Goal: Task Accomplishment & Management: Complete application form

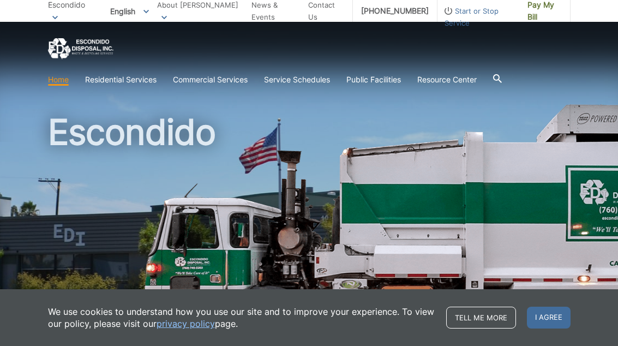
click at [338, 111] on div "Escondido" at bounding box center [309, 185] width 523 height 327
click at [373, 119] on h1 "Escondido" at bounding box center [309, 235] width 523 height 240
click at [0, 0] on link "Bulky Item Pickup" at bounding box center [0, 0] width 0 height 0
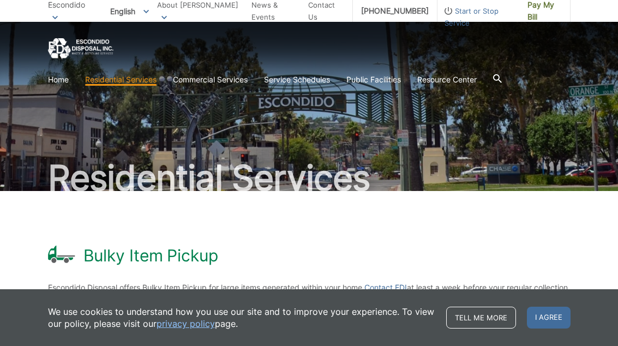
click at [559, 318] on span "I agree" at bounding box center [549, 318] width 44 height 22
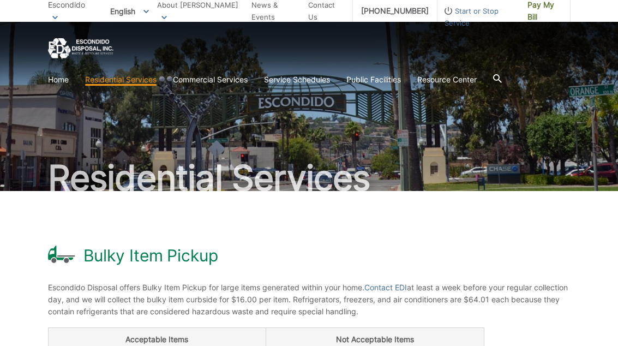
click at [308, 76] on link "Service Schedules" at bounding box center [297, 80] width 66 height 12
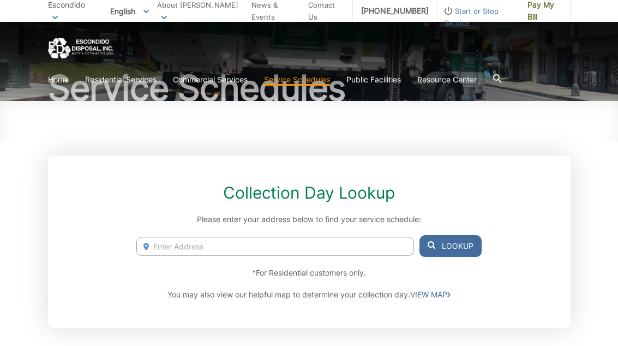
scroll to position [89, 0]
click at [190, 246] on input "Enter Address" at bounding box center [274, 246] width 277 height 19
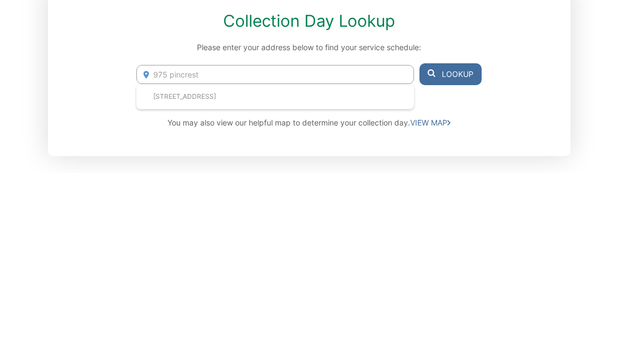
click at [236, 261] on li "975 Pinecrest Ave, Escondido, CA, 92025" at bounding box center [274, 269] width 277 height 16
type input "975 Pinecrest Ave, Escondido, CA, 92025"
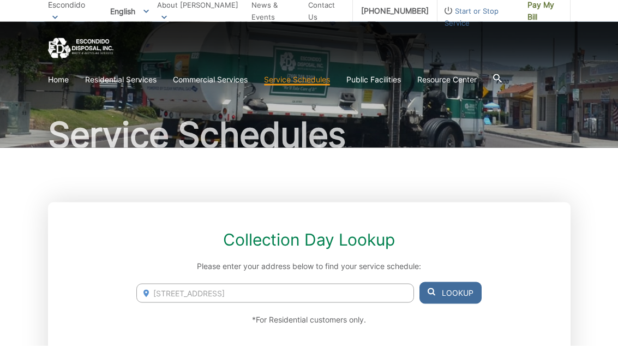
scroll to position [0, 0]
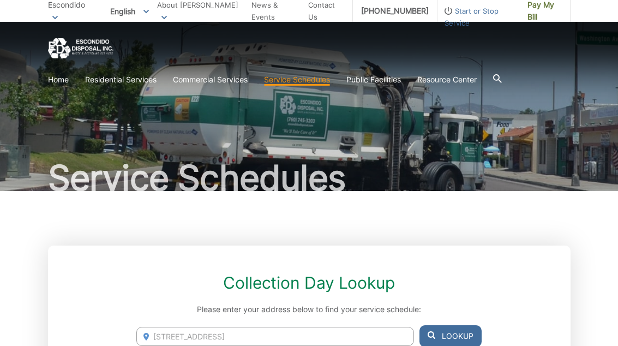
click at [0, 0] on icon at bounding box center [0, 0] width 0 height 0
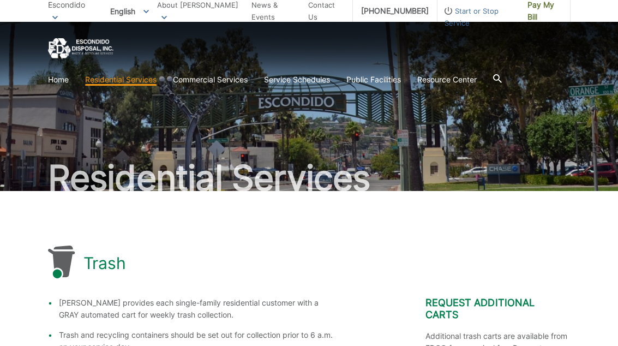
click at [57, 77] on link "Home" at bounding box center [58, 80] width 21 height 12
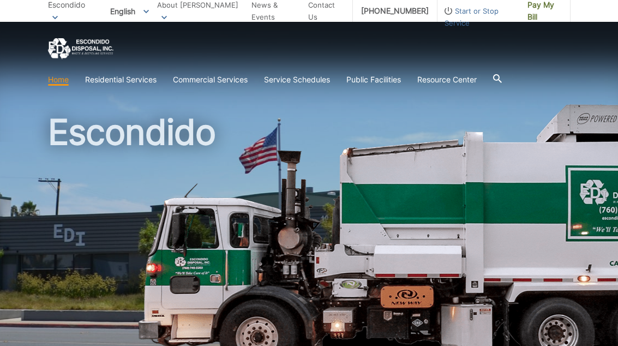
click at [64, 79] on link "Home" at bounding box center [58, 80] width 21 height 12
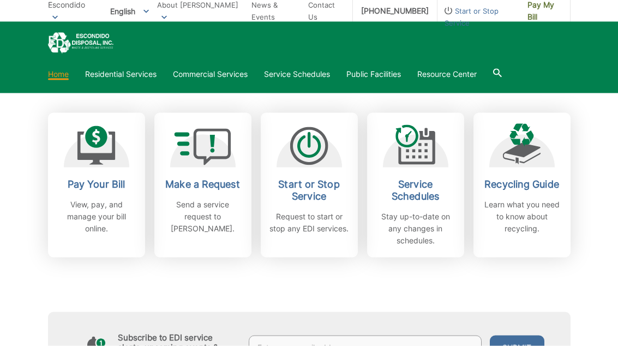
scroll to position [291, 0]
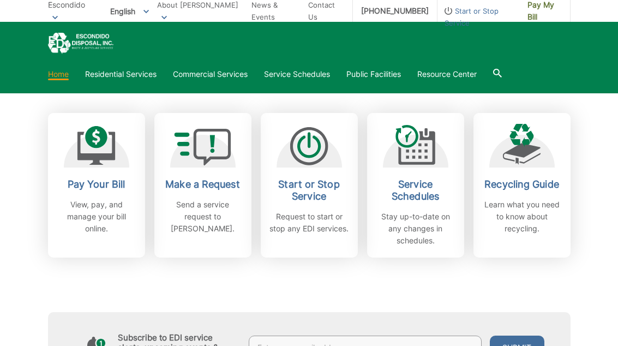
click at [198, 184] on h2 "Make a Request" at bounding box center [203, 184] width 81 height 12
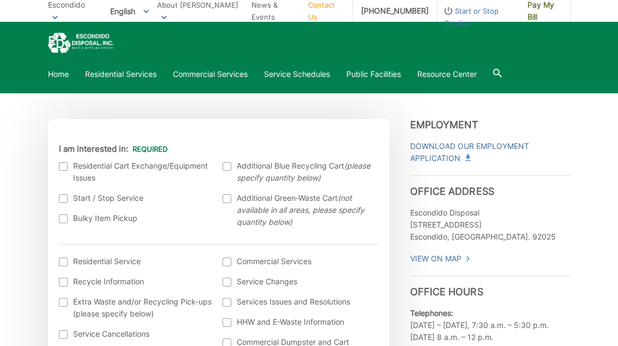
scroll to position [241, 0]
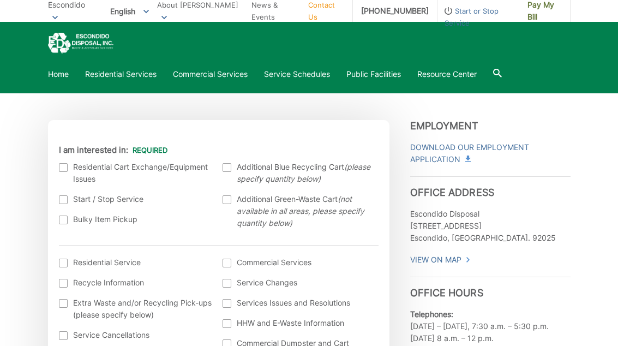
click at [74, 225] on label "Bulky Item Pickup" at bounding box center [135, 219] width 153 height 12
click at [0, 0] on input "Bulky Item Pickup" at bounding box center [0, 0] width 0 height 0
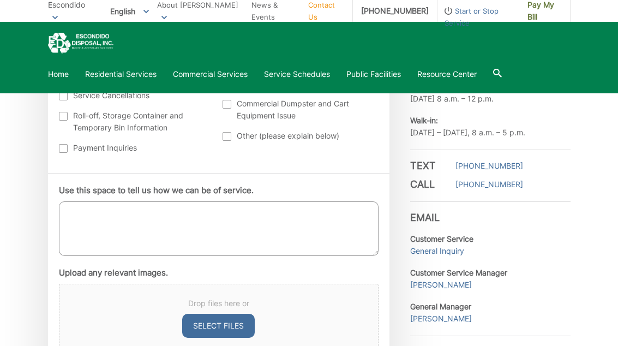
scroll to position [480, 0]
click at [97, 215] on textarea "Use this space to tell us how we can be of service." at bounding box center [219, 229] width 320 height 55
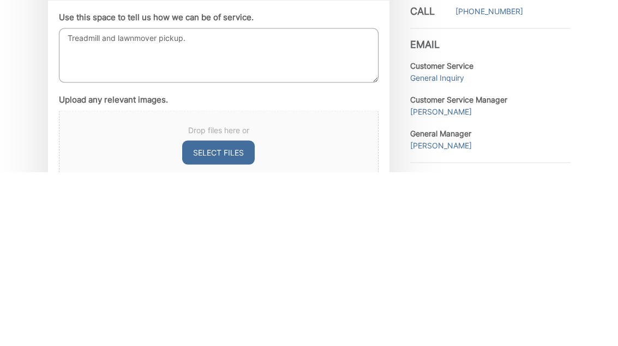
click at [140, 202] on textarea "Treadmill and lawnmover pickup." at bounding box center [219, 229] width 320 height 55
click at [239, 202] on textarea "Treadmill and lawnmower pickup." at bounding box center [219, 229] width 320 height 55
click at [196, 202] on textarea "Treadmill and lawnmower pickup." at bounding box center [219, 229] width 320 height 55
click at [215, 202] on textarea "Treadmill and lawnmower pickup." at bounding box center [219, 229] width 320 height 55
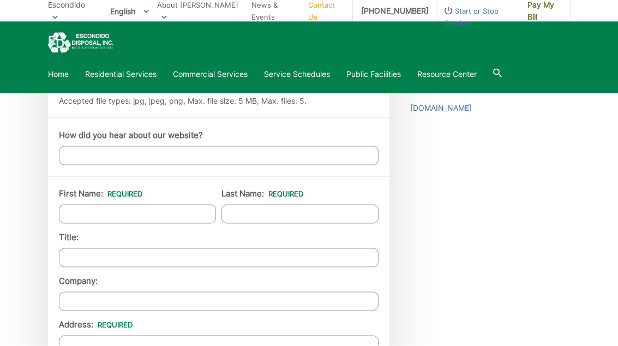
scroll to position [747, 0]
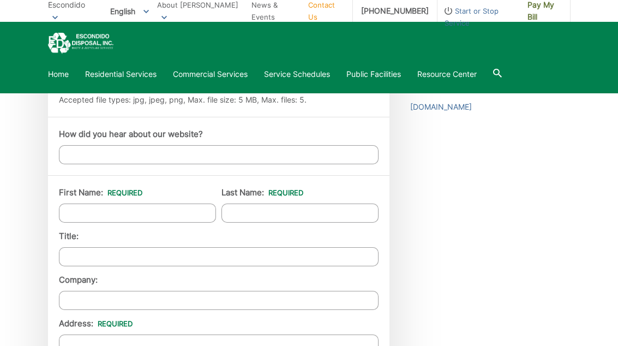
type textarea "Treadmill and lawnmower pick up"
click at [107, 219] on input "First Name: *" at bounding box center [137, 213] width 157 height 19
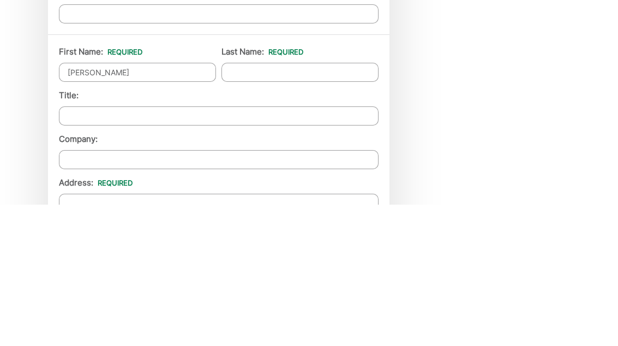
type input "Debbie"
click at [309, 204] on input "Last Name: *" at bounding box center [300, 213] width 157 height 19
type input "Castillo"
click at [205, 248] on input "Title:" at bounding box center [219, 257] width 320 height 19
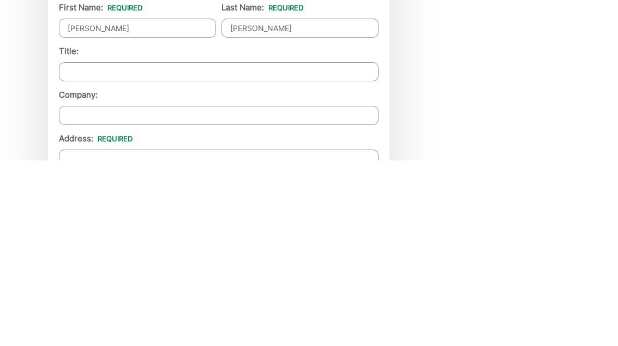
click at [228, 291] on input "Company:" at bounding box center [219, 300] width 320 height 19
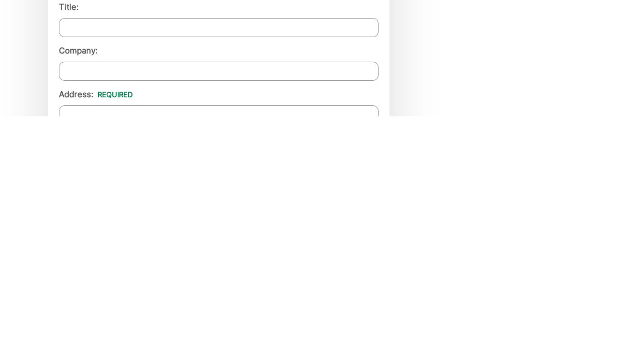
click at [201, 335] on input "Address: *" at bounding box center [219, 344] width 320 height 19
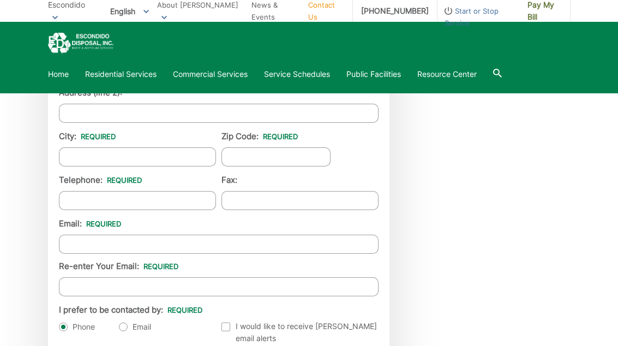
type input "975 Pinecrest ave"
click at [122, 160] on input "City: *" at bounding box center [137, 156] width 157 height 19
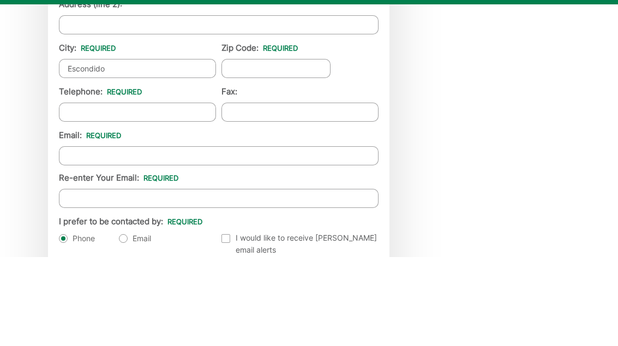
type input "Escondido"
click at [284, 148] on input "Zip Code: *" at bounding box center [276, 157] width 109 height 19
type input "92025"
click at [158, 191] on input "Telephone: *" at bounding box center [137, 200] width 157 height 19
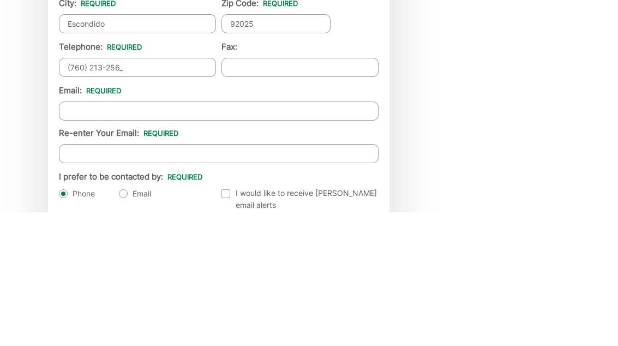
type input "(760) 213-2564"
click at [196, 235] on input "Email *" at bounding box center [219, 244] width 320 height 19
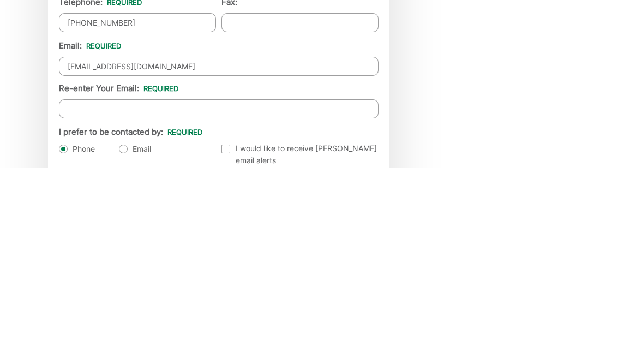
type input "mcasti212@yahoo.com"
click at [90, 278] on input "Re-enter Your Email:" at bounding box center [219, 287] width 320 height 19
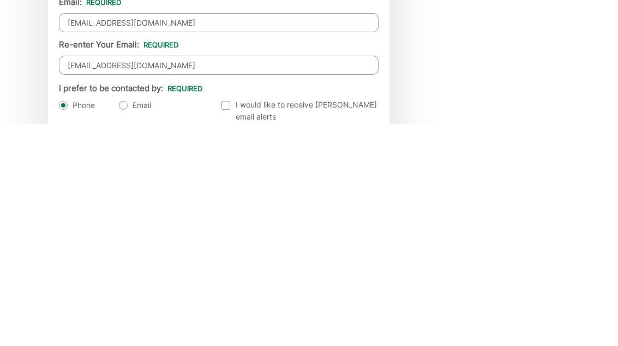
type input "mcasti212@yahoo.com"
click at [129, 322] on label "Email" at bounding box center [135, 327] width 32 height 11
radio input "true"
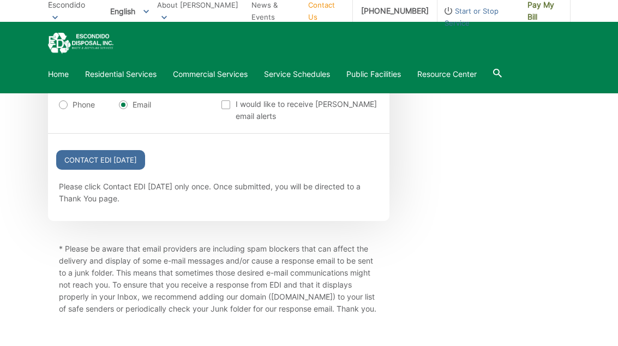
click at [66, 110] on label "Phone" at bounding box center [77, 104] width 36 height 11
radio input "true"
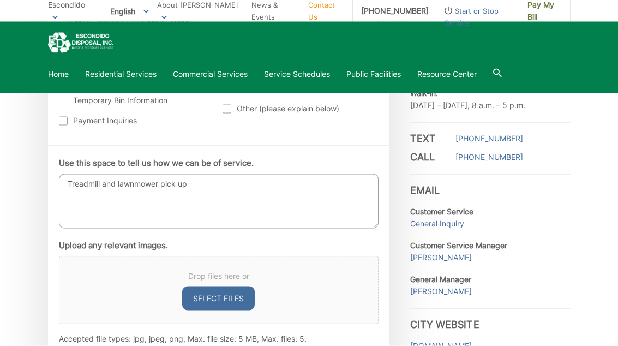
scroll to position [503, 0]
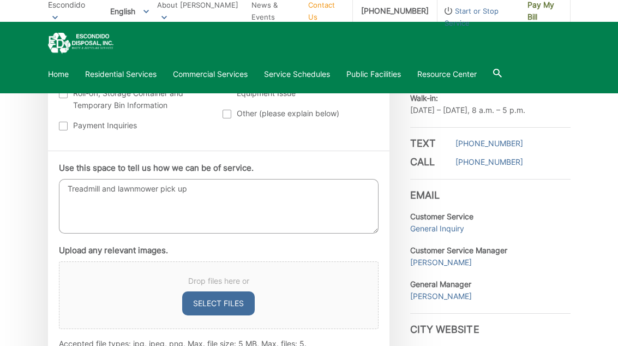
click at [227, 189] on textarea "Treadmill and lawnmower pick up" at bounding box center [219, 206] width 320 height 55
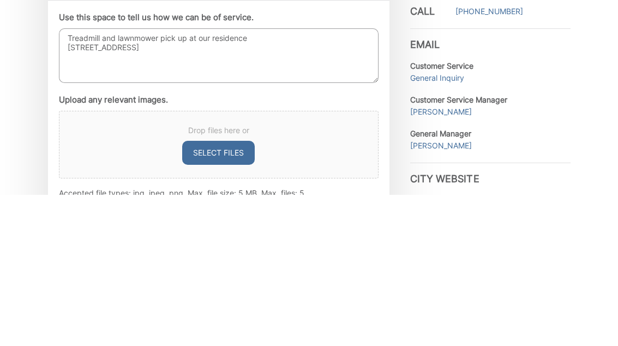
click at [101, 179] on textarea "Treadmill and lawnmower pick up at our residence 975 Pinctest Ave" at bounding box center [219, 206] width 320 height 55
click at [319, 179] on textarea "Treadmill and lawnmower pick up at our residence 975 Pinecrest Ave" at bounding box center [219, 206] width 320 height 55
type textarea "Treadmill and lawnmower pick up at our residence 975 Pinecrest Ave 92025"
click at [343, 245] on li "Upload any relevant images. Drop files here or Select files Accepted file types…" at bounding box center [219, 297] width 320 height 105
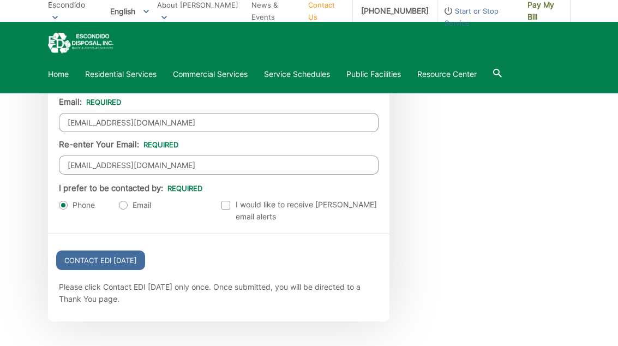
scroll to position [1144, 0]
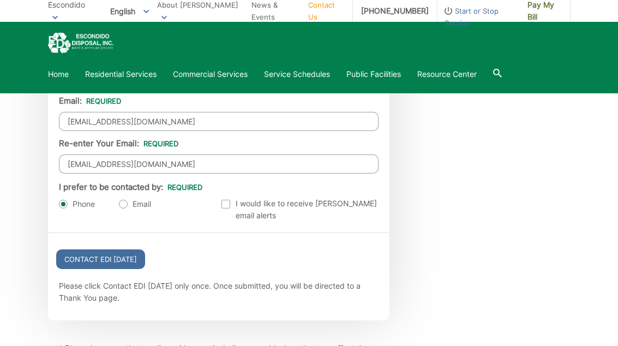
click at [101, 253] on input "Contact EDI Today" at bounding box center [100, 259] width 89 height 20
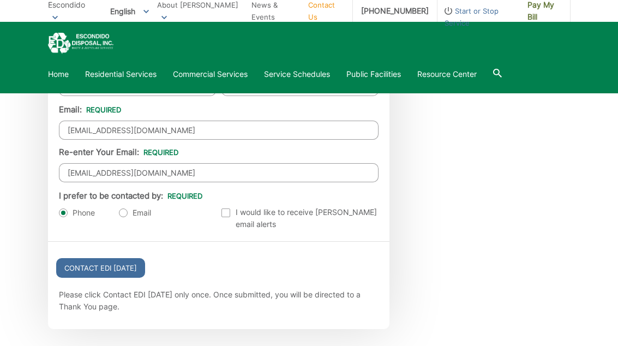
scroll to position [1136, 0]
click at [117, 261] on input "Contact EDI Today" at bounding box center [100, 268] width 89 height 20
click at [105, 269] on input "Contact EDI Today" at bounding box center [100, 268] width 89 height 20
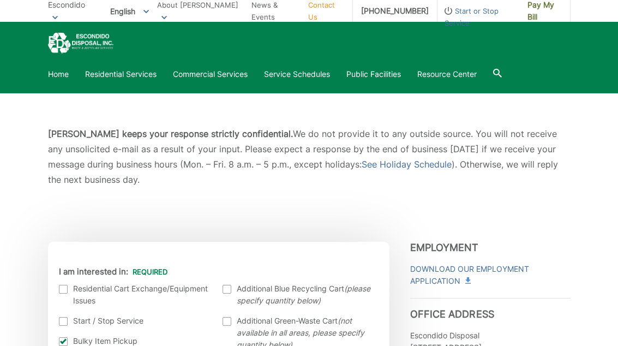
scroll to position [0, 0]
